Goal: Find specific page/section: Find specific page/section

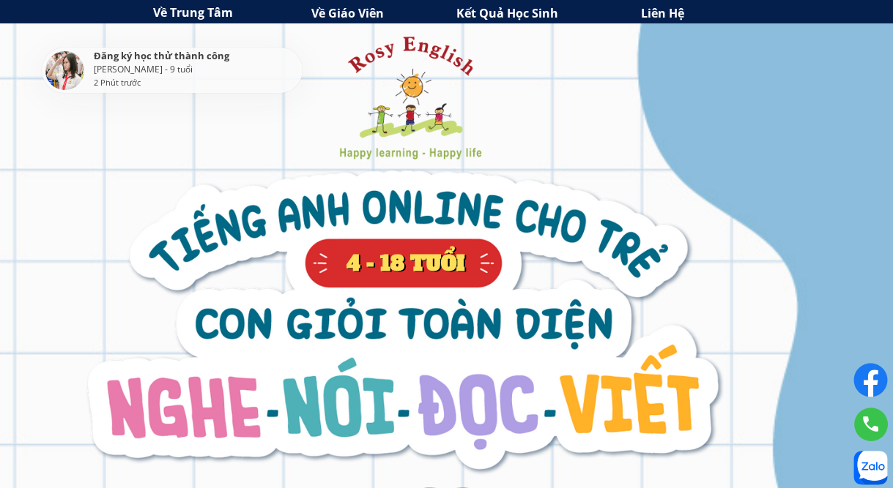
click at [350, 11] on h3 "Về Giáo Viên" at bounding box center [389, 13] width 156 height 19
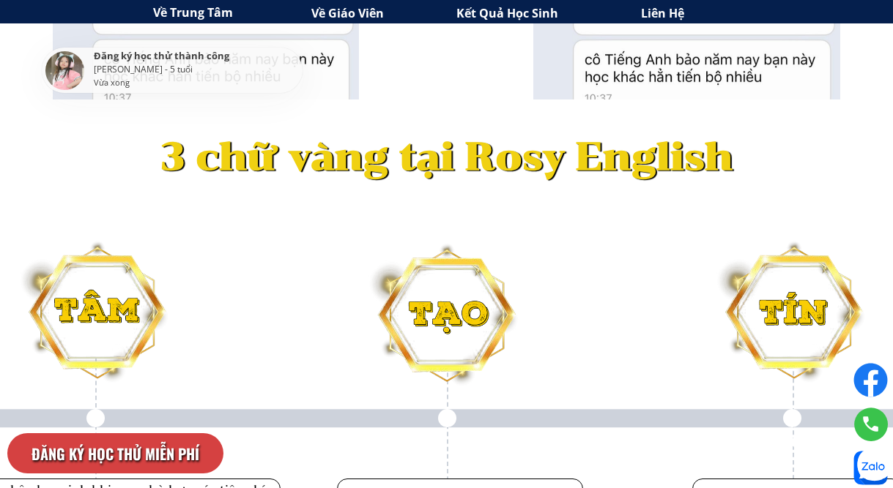
scroll to position [4559, 0]
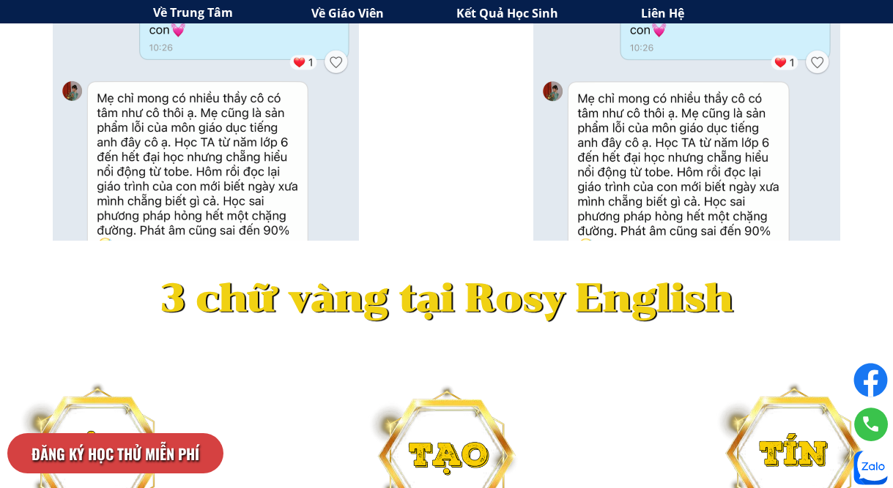
click at [357, 1] on div "Về Trung Tâm Về Giáo Viên Kết Quả Học Sinh Liên Hệ" at bounding box center [446, 11] width 703 height 23
click at [360, 15] on h3 "Về Giáo Viên" at bounding box center [389, 13] width 156 height 19
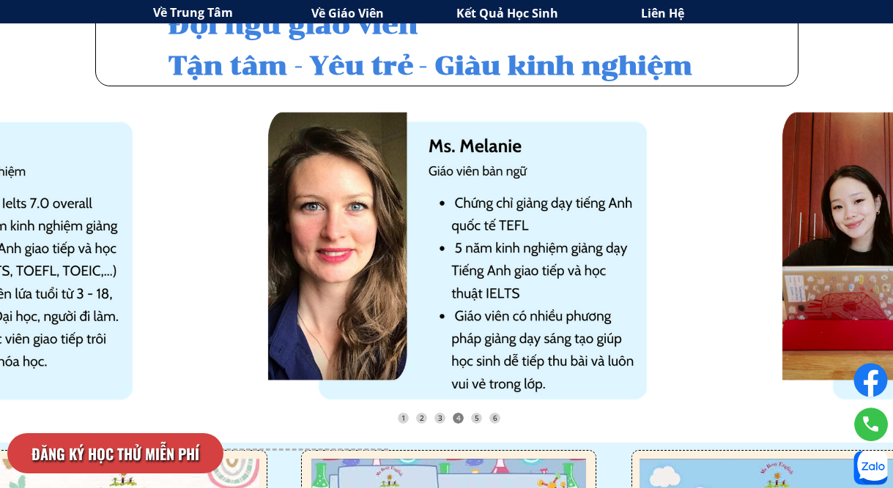
scroll to position [3519, 0]
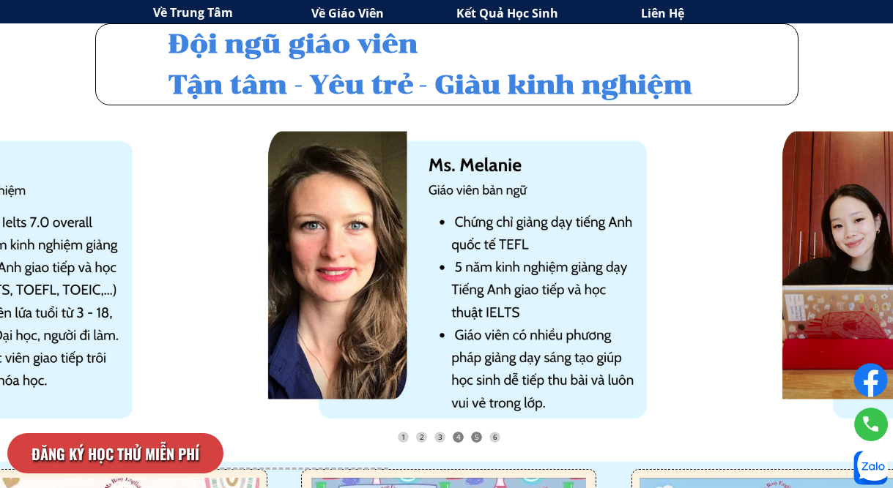
click at [479, 440] on div "5" at bounding box center [476, 437] width 11 height 11
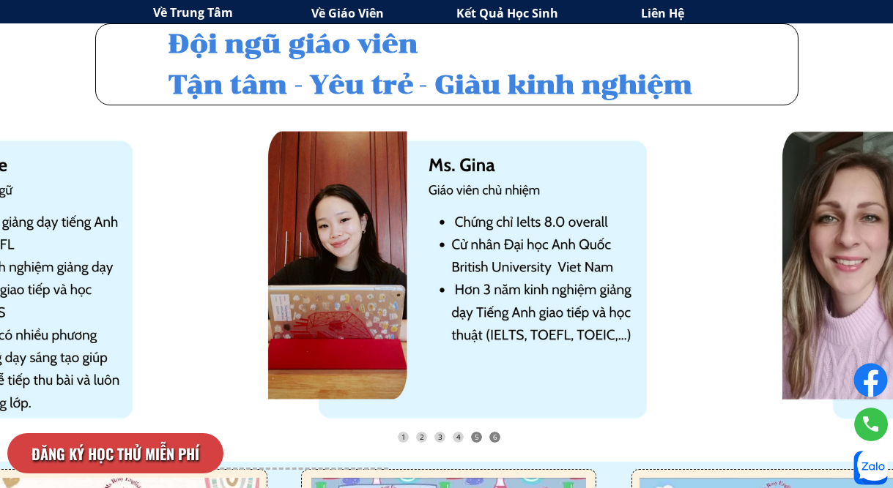
click at [492, 437] on div "6" at bounding box center [494, 437] width 11 height 11
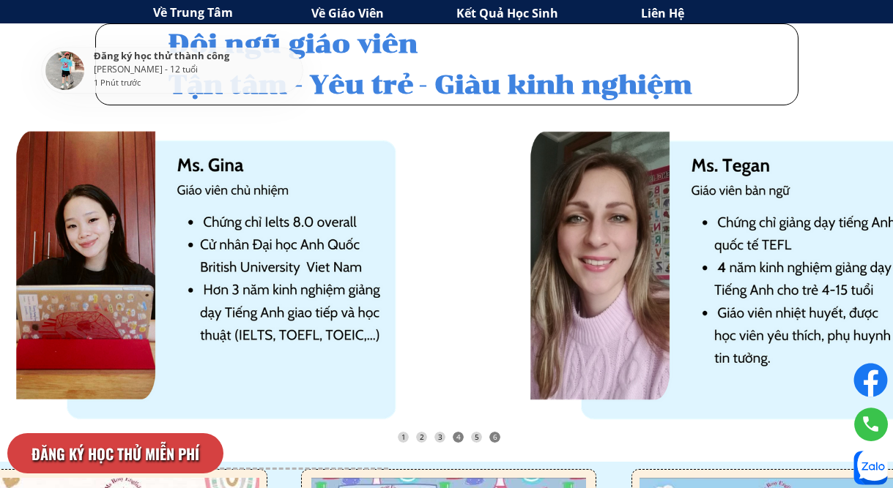
click at [456, 440] on div "4" at bounding box center [458, 437] width 11 height 11
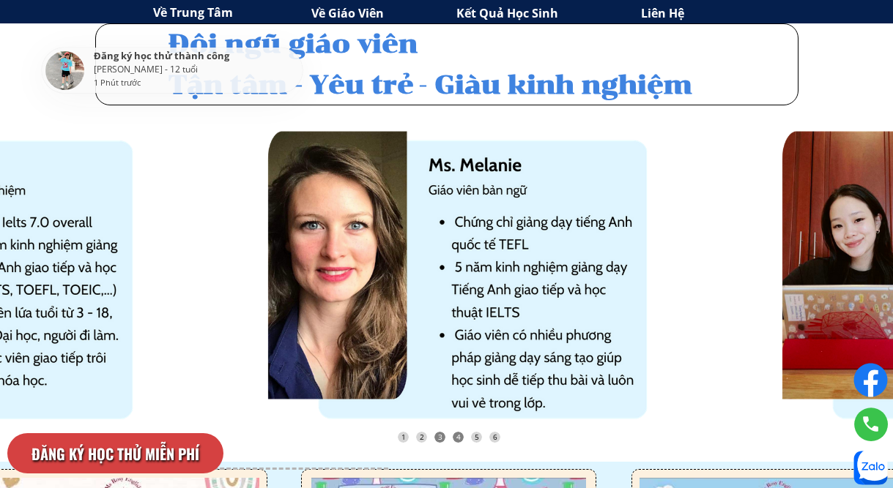
click at [444, 439] on div "3" at bounding box center [439, 437] width 11 height 11
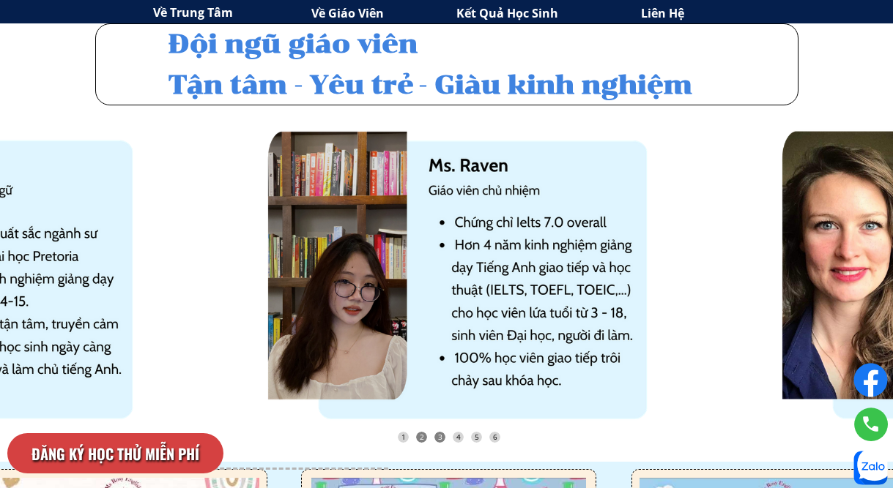
click at [424, 438] on div "2" at bounding box center [421, 437] width 11 height 11
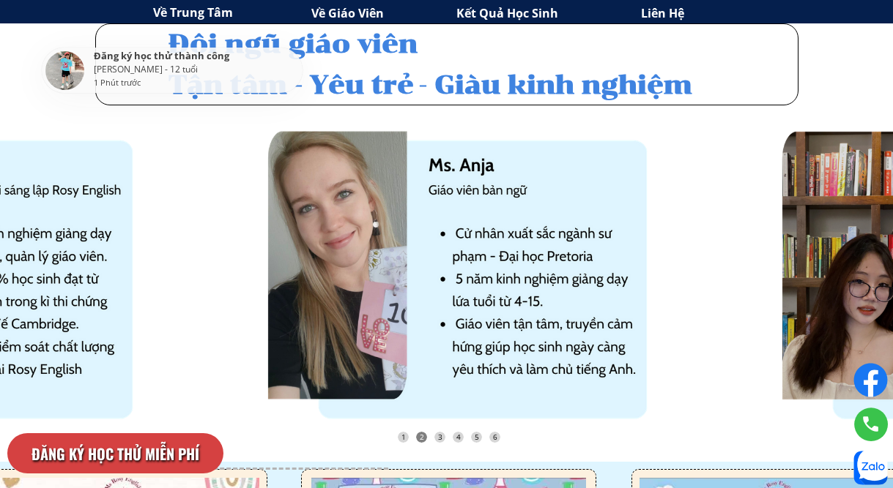
click at [409, 436] on div "1 2 3 4 5 6" at bounding box center [449, 437] width 103 height 11
click at [403, 440] on div "1" at bounding box center [403, 437] width 11 height 11
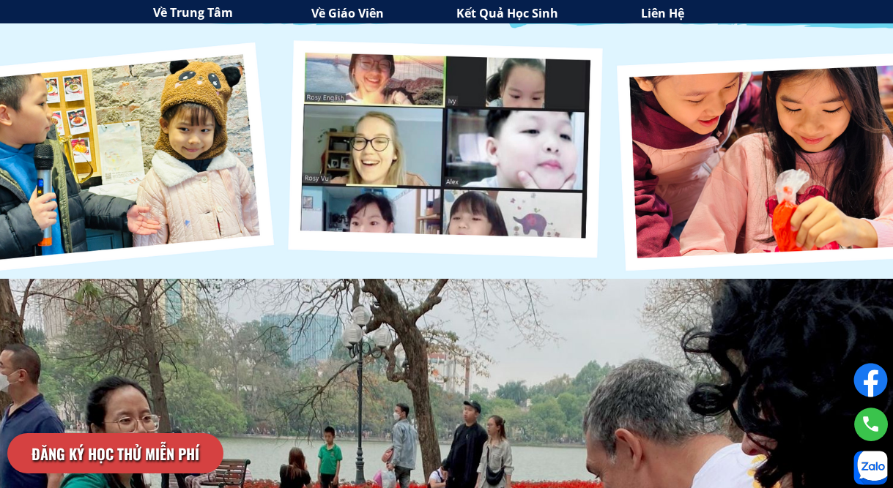
scroll to position [2786, 0]
